Goal: Transaction & Acquisition: Purchase product/service

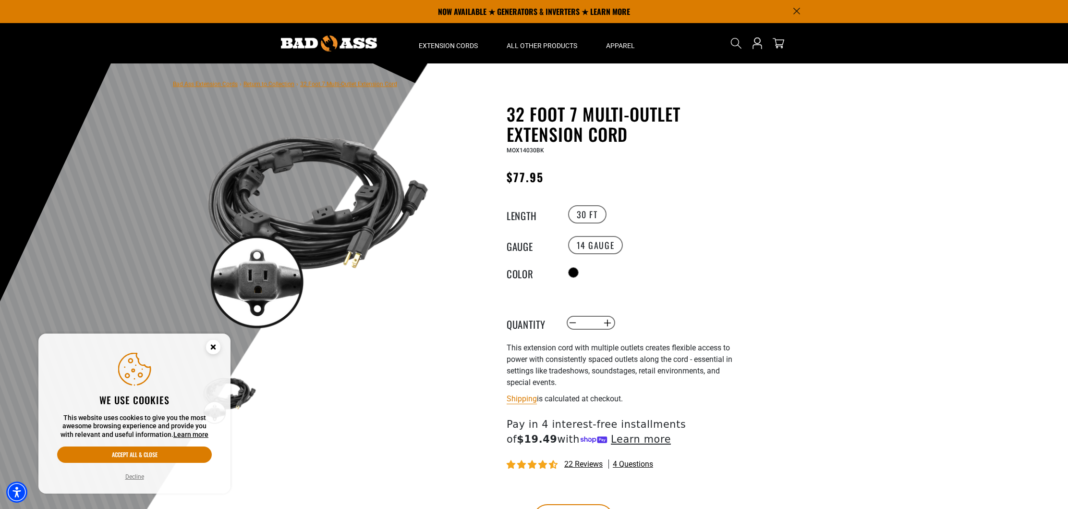
click at [212, 345] on icon "Close this option" at bounding box center [212, 346] width 3 height 3
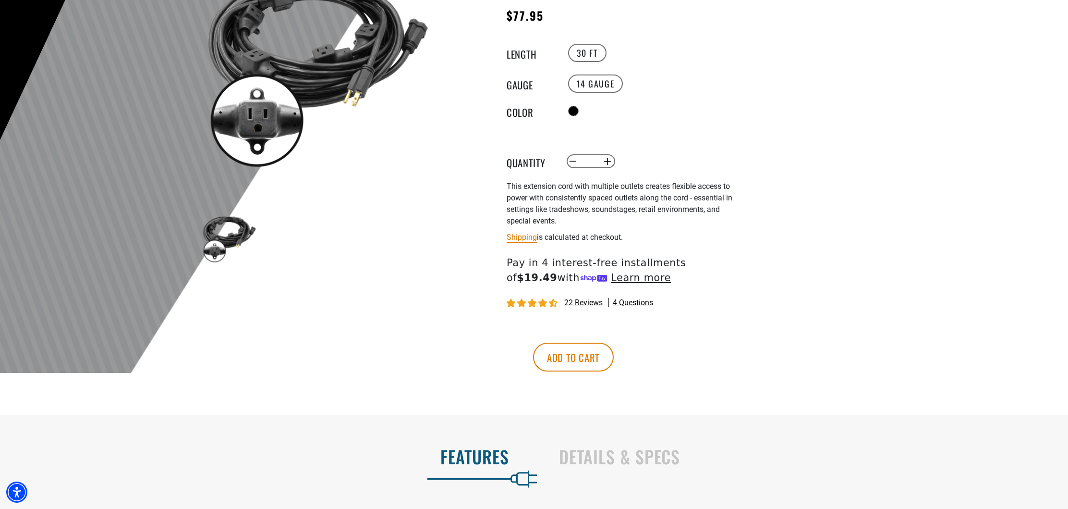
scroll to position [182, 0]
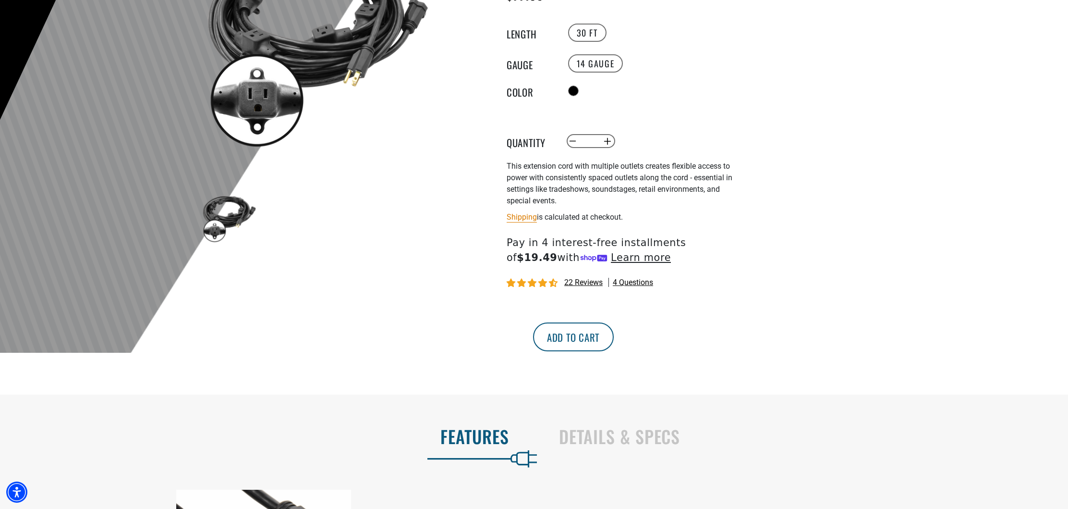
click at [614, 338] on button "Add to cart" at bounding box center [573, 336] width 81 height 29
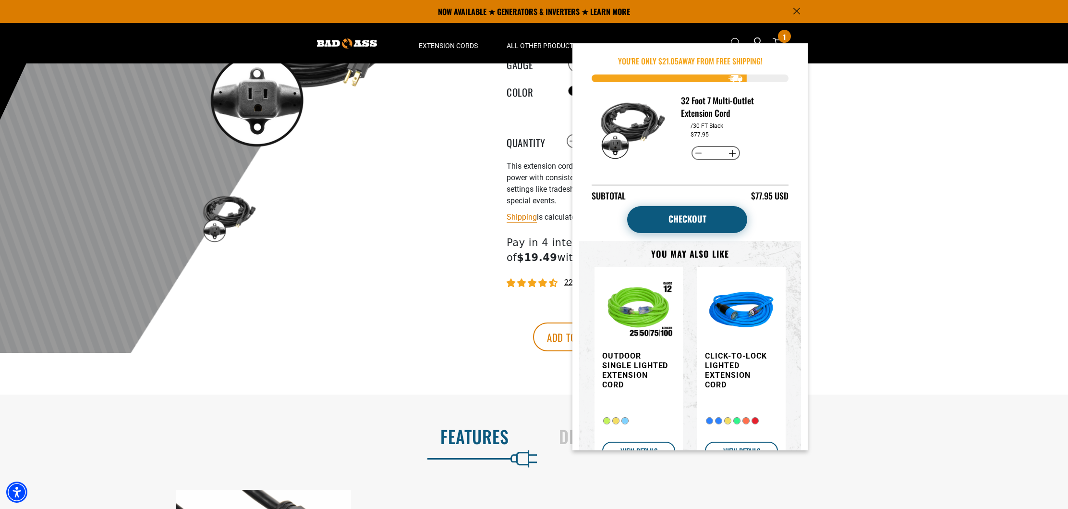
click at [696, 221] on link "Checkout" at bounding box center [687, 219] width 120 height 27
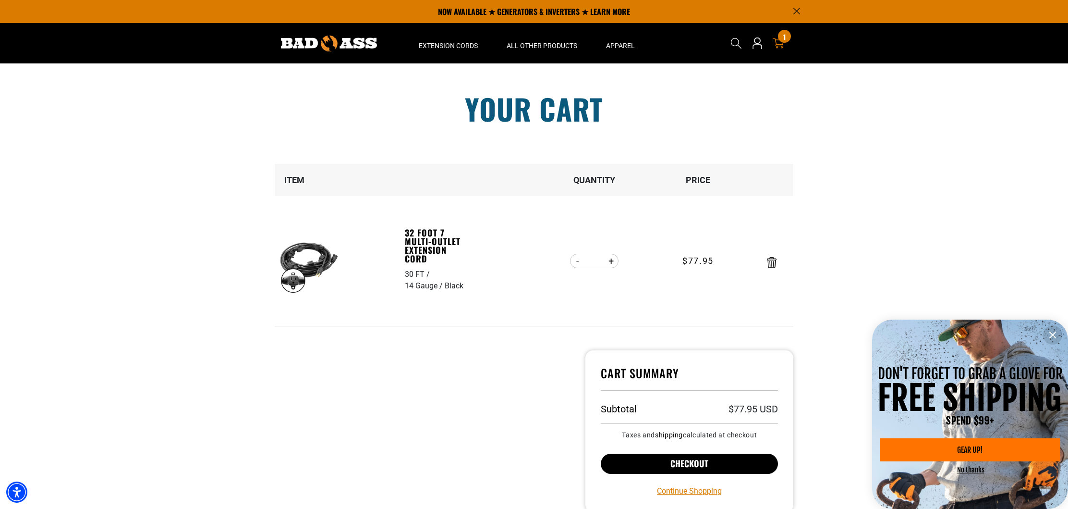
click at [707, 463] on button "Checkout" at bounding box center [689, 463] width 177 height 20
